Goal: Book appointment/travel/reservation

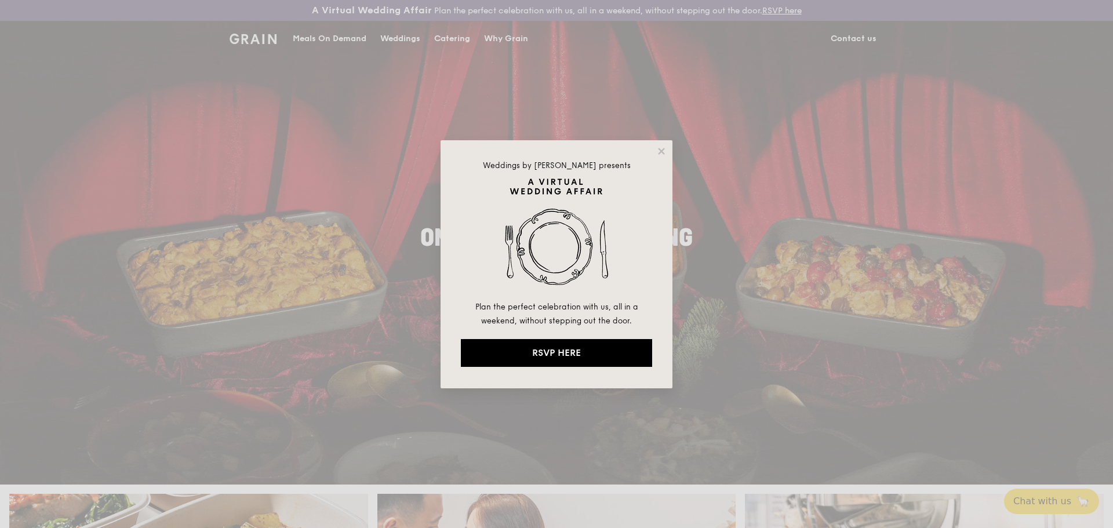
drag, startPoint x: 666, startPoint y: 148, endPoint x: 558, endPoint y: 129, distance: 109.6
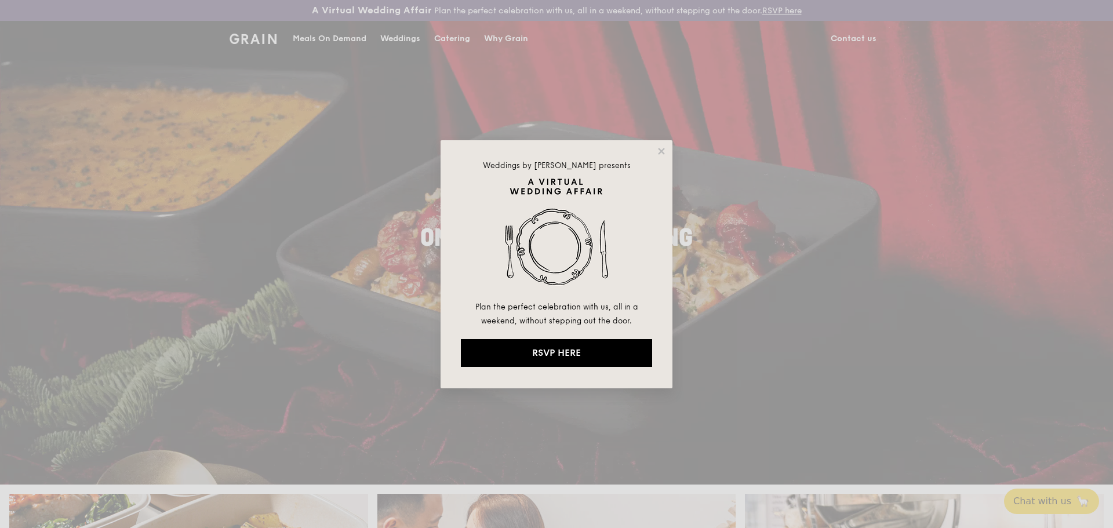
click at [666, 148] on icon at bounding box center [661, 151] width 10 height 10
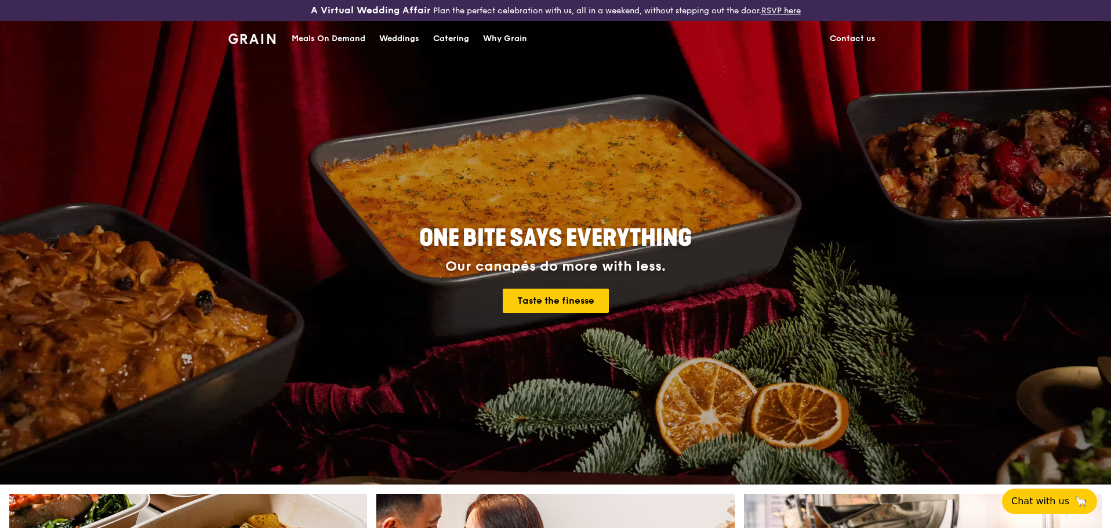
click at [458, 39] on div "Catering" at bounding box center [451, 38] width 36 height 35
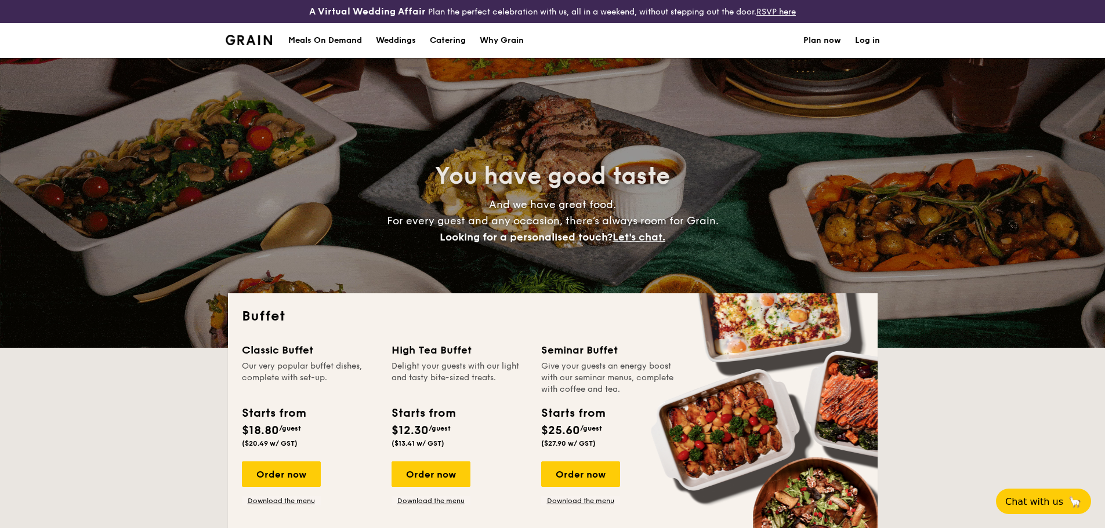
select select
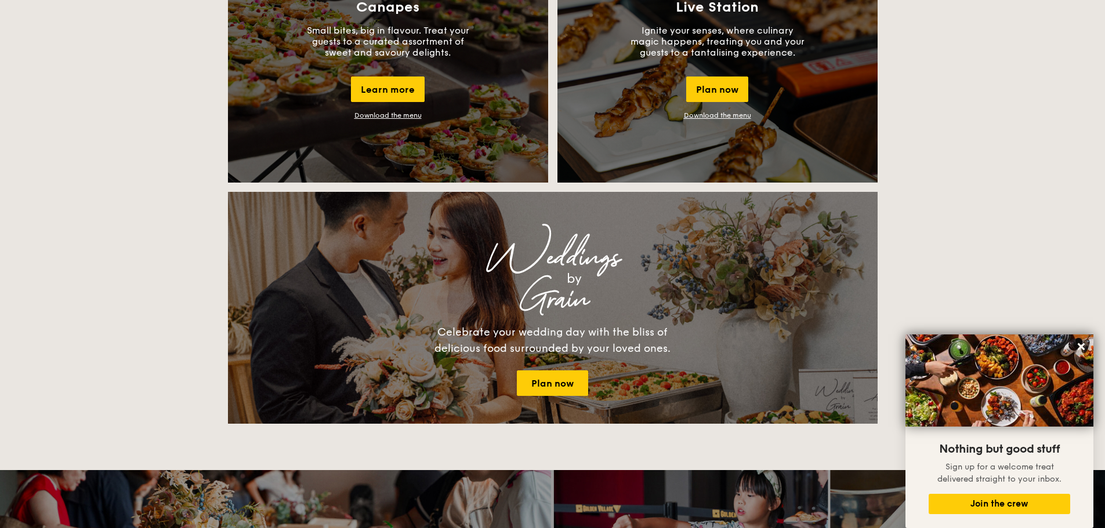
scroll to position [1218, 0]
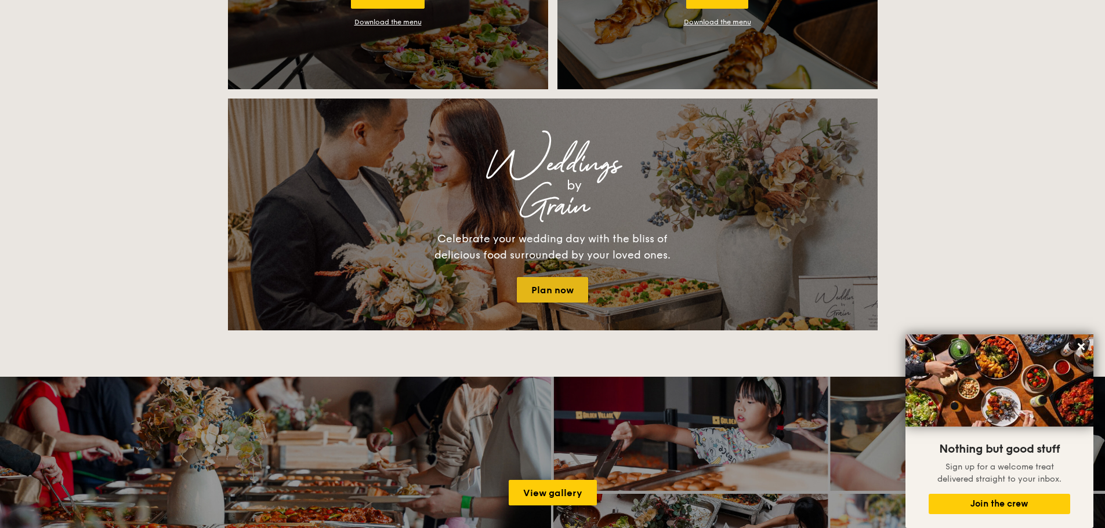
click at [572, 287] on link "Plan now" at bounding box center [552, 290] width 71 height 26
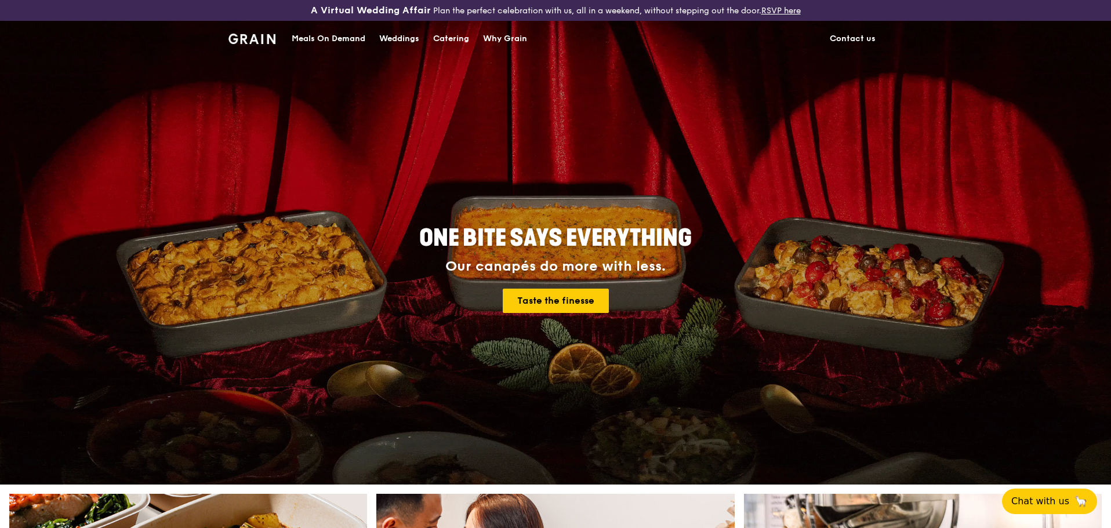
click at [387, 38] on div "Weddings" at bounding box center [399, 38] width 40 height 35
